Goal: Transaction & Acquisition: Purchase product/service

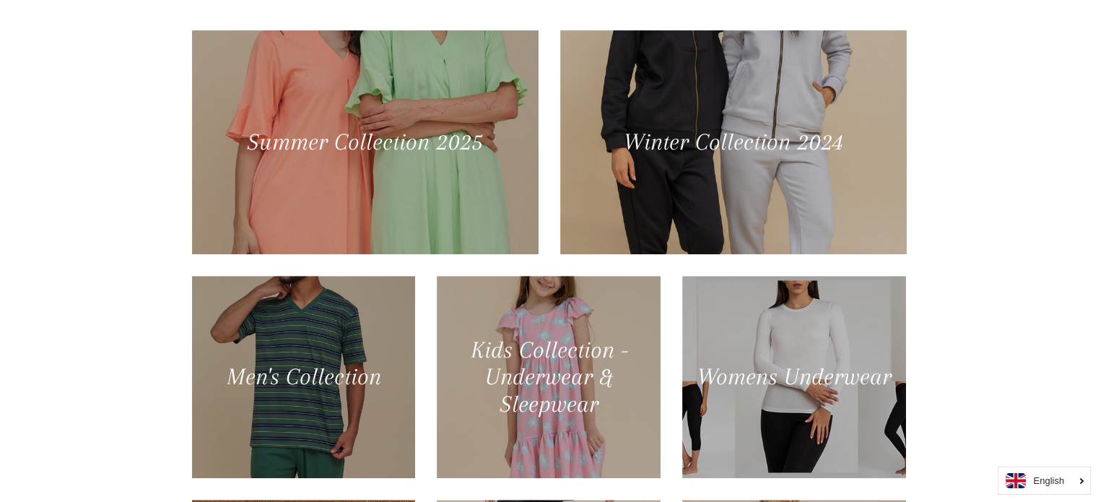
scroll to position [634, 0]
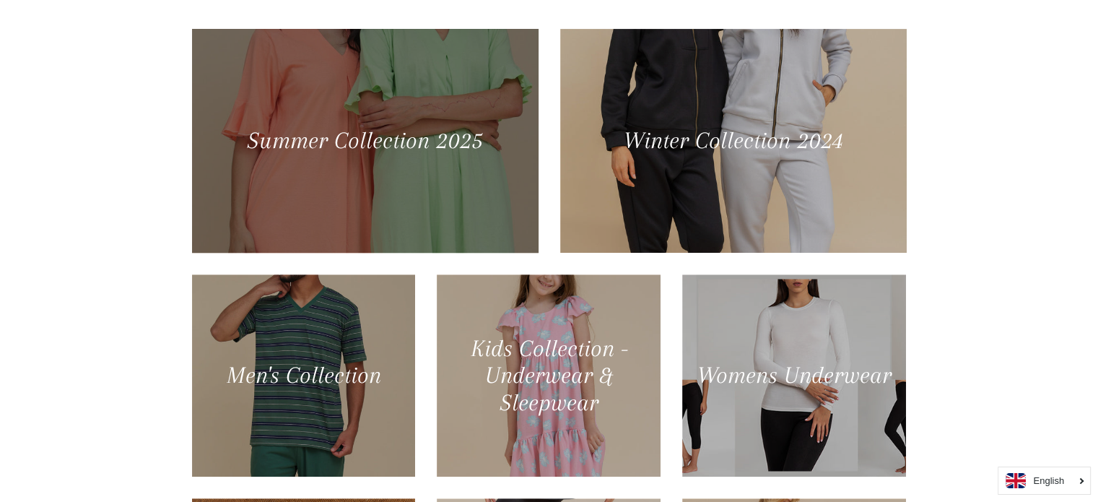
click at [367, 139] on div at bounding box center [364, 140] width 357 height 230
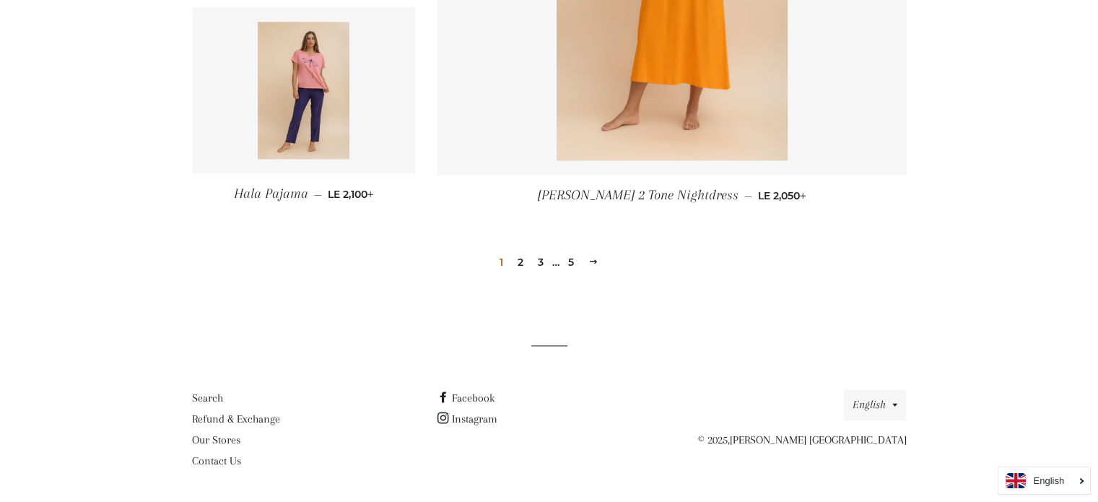
scroll to position [2068, 0]
click at [518, 262] on link "2" at bounding box center [520, 263] width 17 height 22
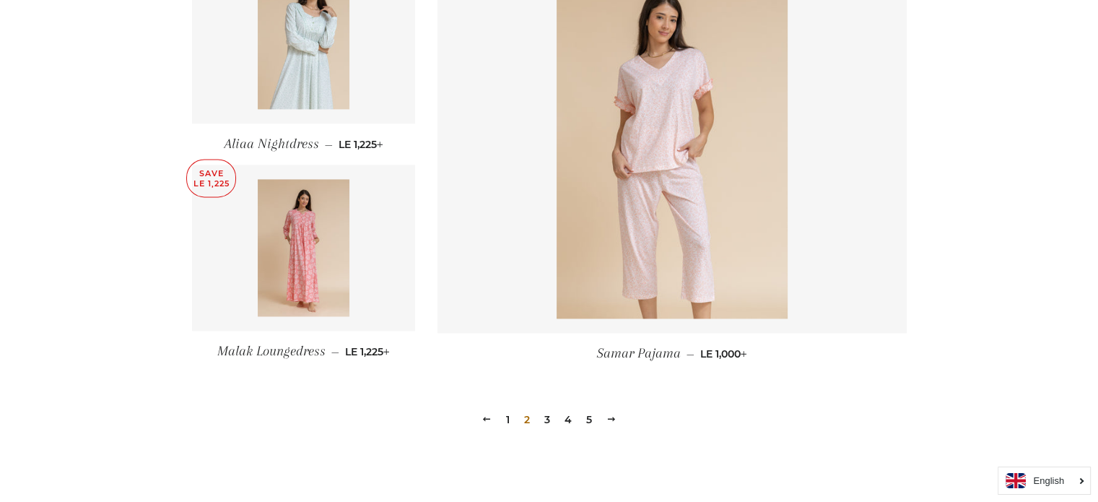
scroll to position [1928, 0]
click at [547, 418] on link "3" at bounding box center [547, 418] width 17 height 22
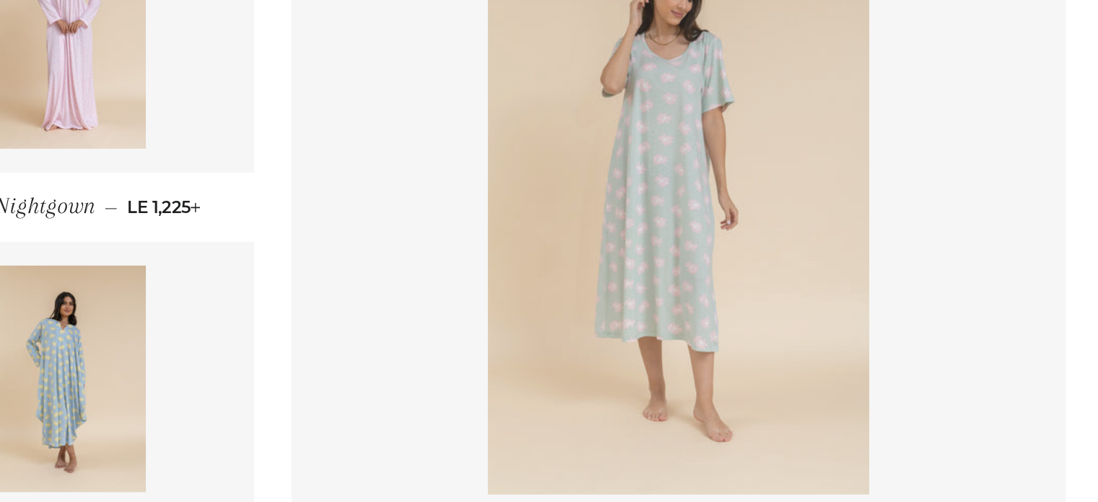
scroll to position [1918, 0]
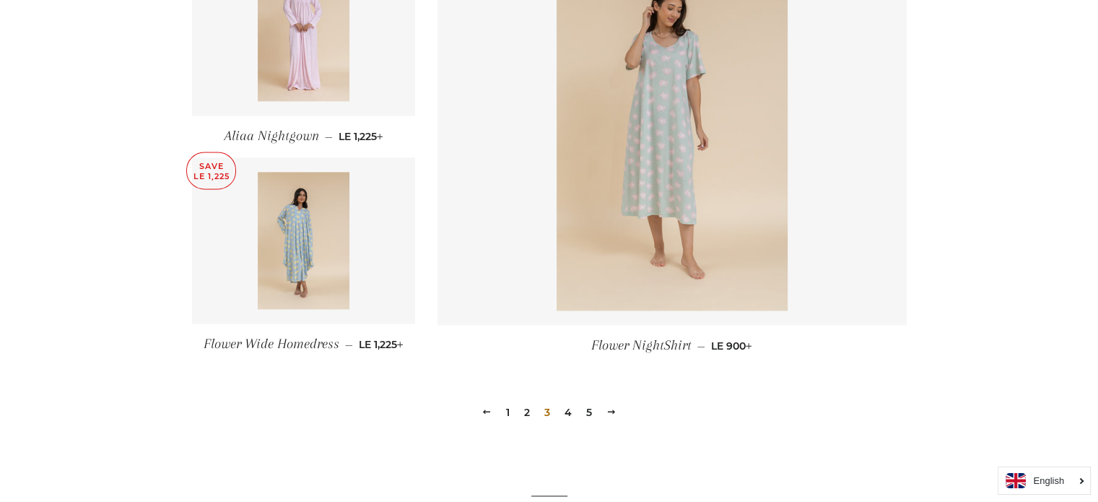
click at [567, 411] on link "4" at bounding box center [568, 413] width 19 height 22
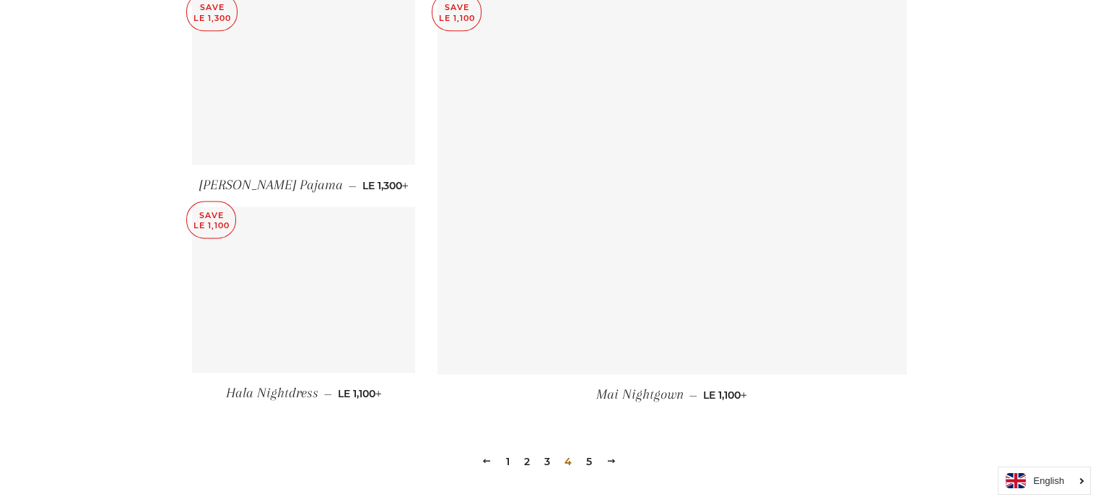
scroll to position [1872, 0]
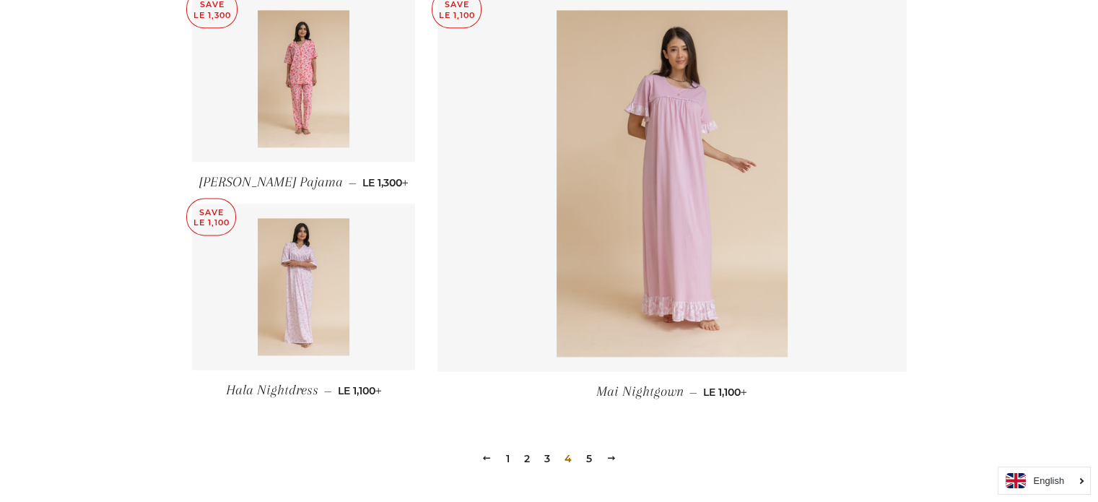
click at [587, 459] on link "5" at bounding box center [589, 459] width 17 height 22
